Goal: Information Seeking & Learning: Understand process/instructions

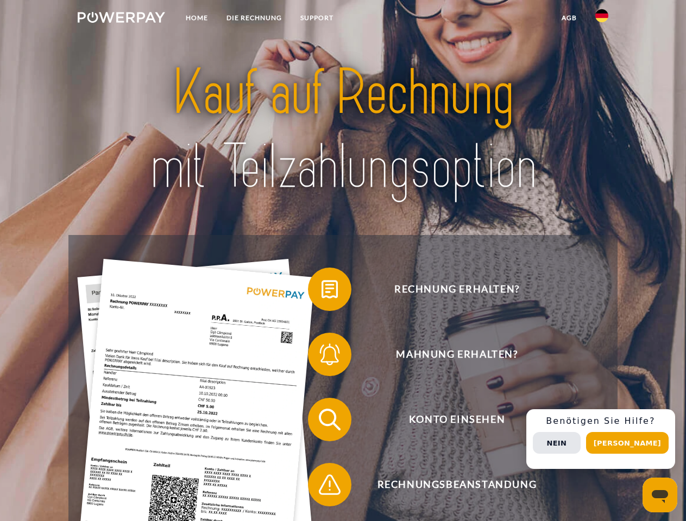
click at [121, 19] on img at bounding box center [121, 17] width 87 height 11
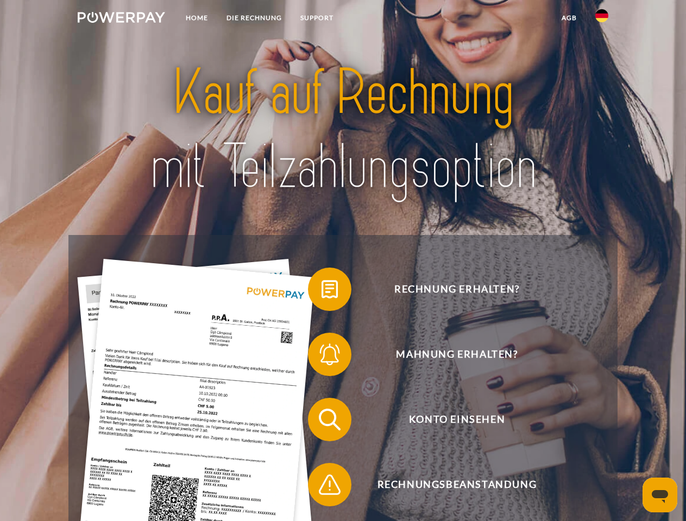
click at [602, 19] on img at bounding box center [601, 15] width 13 height 13
click at [569, 18] on link "agb" at bounding box center [569, 18] width 34 height 20
click at [321, 292] on span at bounding box center [313, 289] width 54 height 54
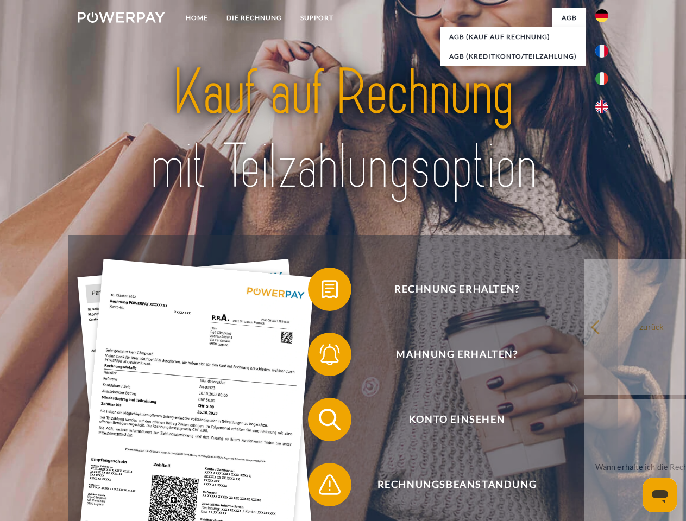
click at [321, 357] on span at bounding box center [313, 354] width 54 height 54
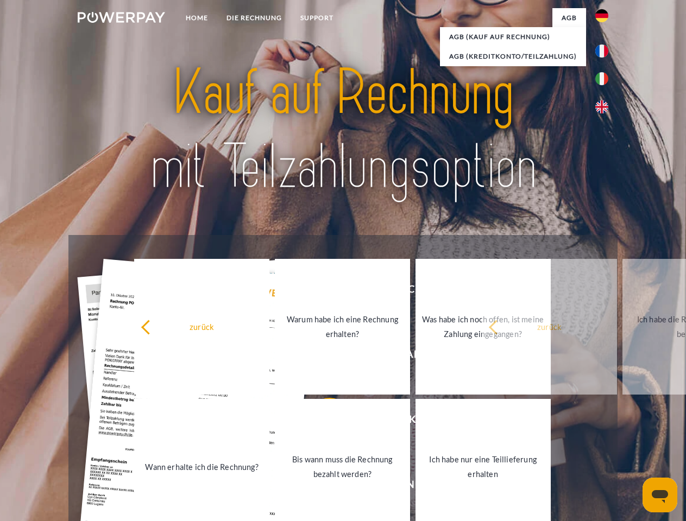
click at [321, 422] on link "Bis wann muss die Rechnung bezahlt werden?" at bounding box center [342, 467] width 135 height 136
click at [321, 487] on span at bounding box center [313, 485] width 54 height 54
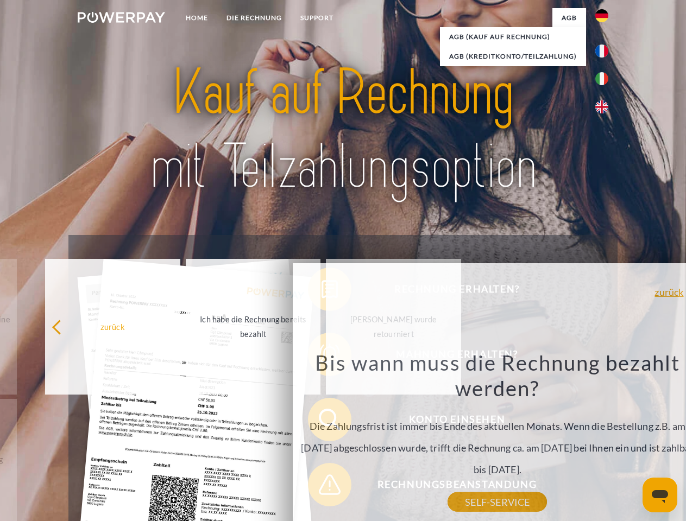
click at [604, 439] on div "Rechnung erhalten? Mahnung erhalten? Konto einsehen" at bounding box center [342, 452] width 548 height 434
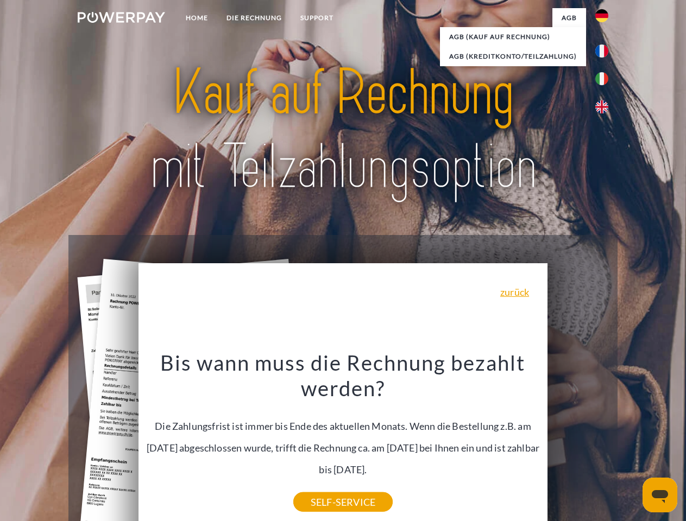
click at [578, 441] on span "Konto einsehen" at bounding box center [457, 419] width 266 height 43
click at [631, 443] on header "Home DIE RECHNUNG SUPPORT" at bounding box center [343, 375] width 686 height 750
